Goal: Navigation & Orientation: Find specific page/section

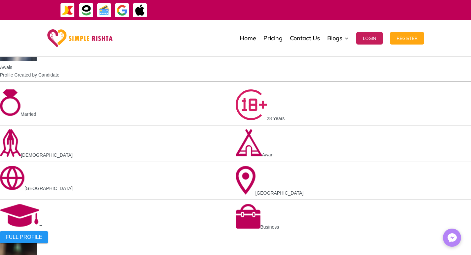
scroll to position [429, 0]
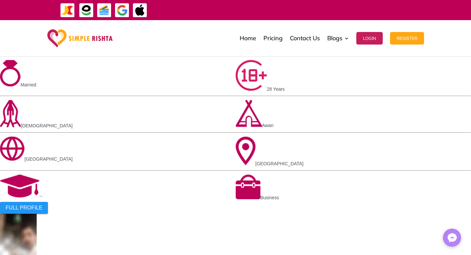
click at [294, 38] on link "Contact Us" at bounding box center [305, 38] width 30 height 33
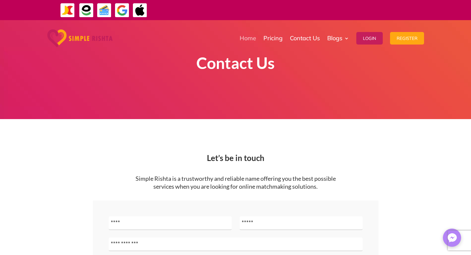
click at [246, 39] on link "Home" at bounding box center [247, 38] width 17 height 33
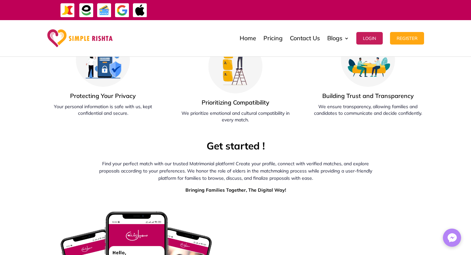
scroll to position [2264, 0]
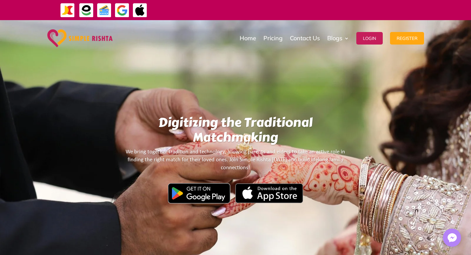
click at [119, 11] on img at bounding box center [122, 10] width 15 height 15
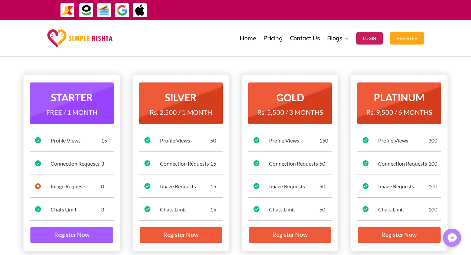
scroll to position [66, 0]
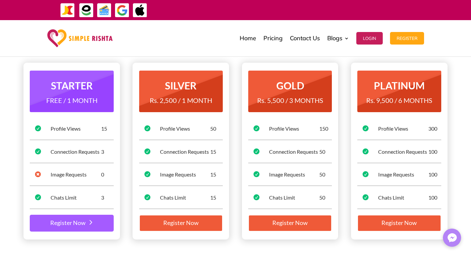
click at [73, 226] on link "Register Now" at bounding box center [72, 223] width 84 height 17
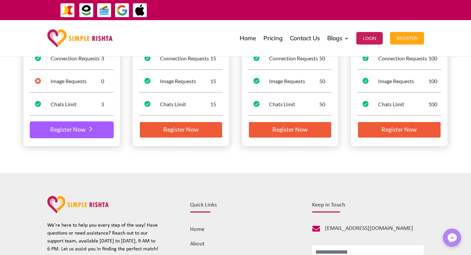
scroll to position [99, 0]
